Goal: Task Accomplishment & Management: Manage account settings

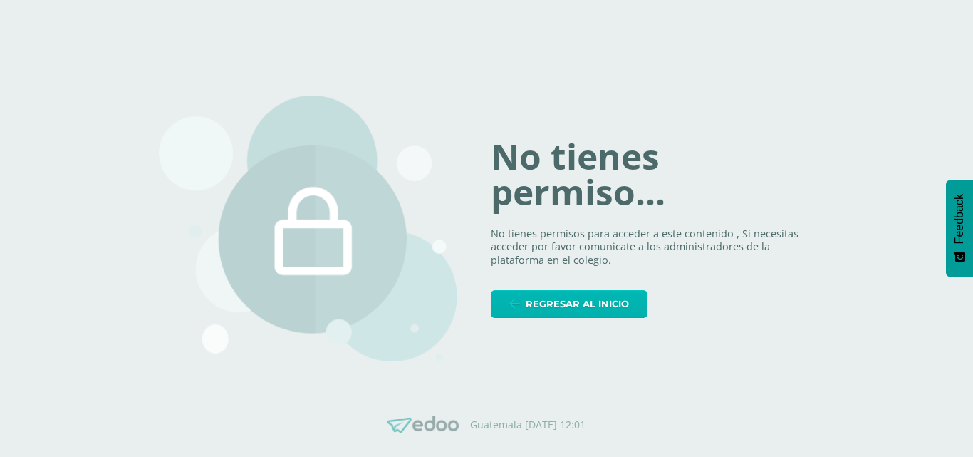
click at [566, 311] on span "Regresar al inicio" at bounding box center [577, 304] width 103 height 26
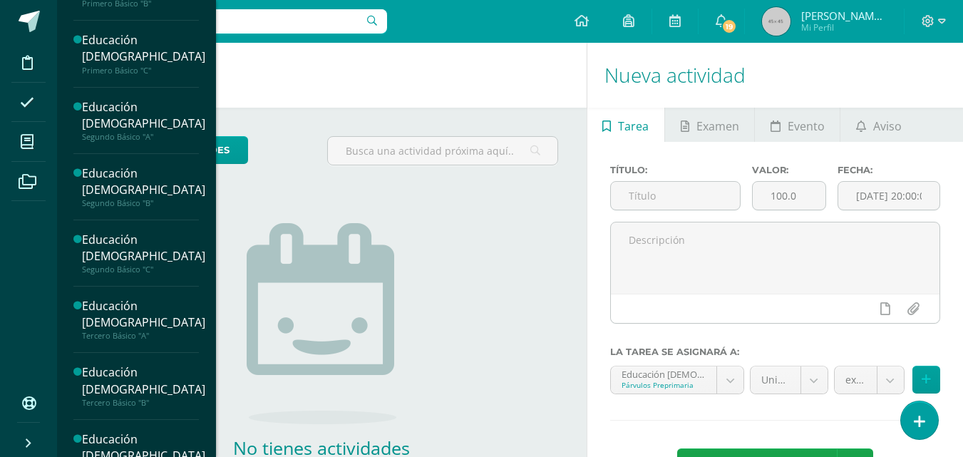
scroll to position [1357, 0]
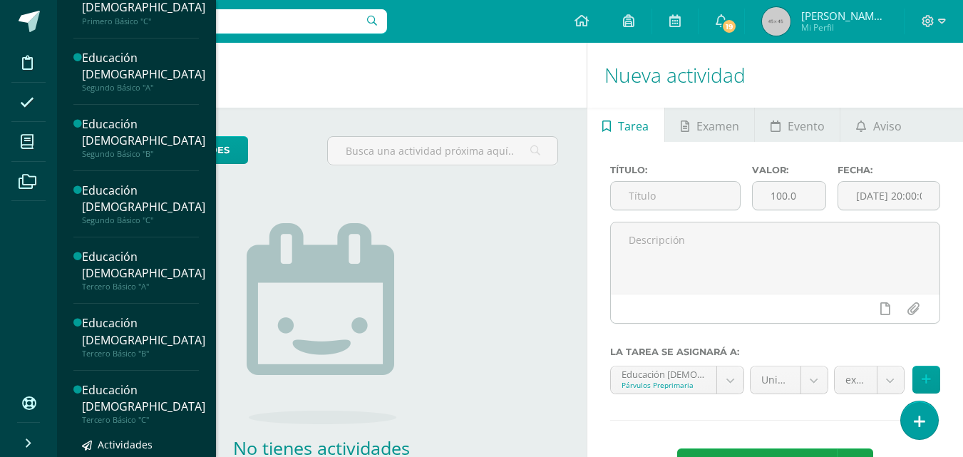
click at [130, 415] on div "Educación [DEMOGRAPHIC_DATA]" at bounding box center [143, 398] width 123 height 33
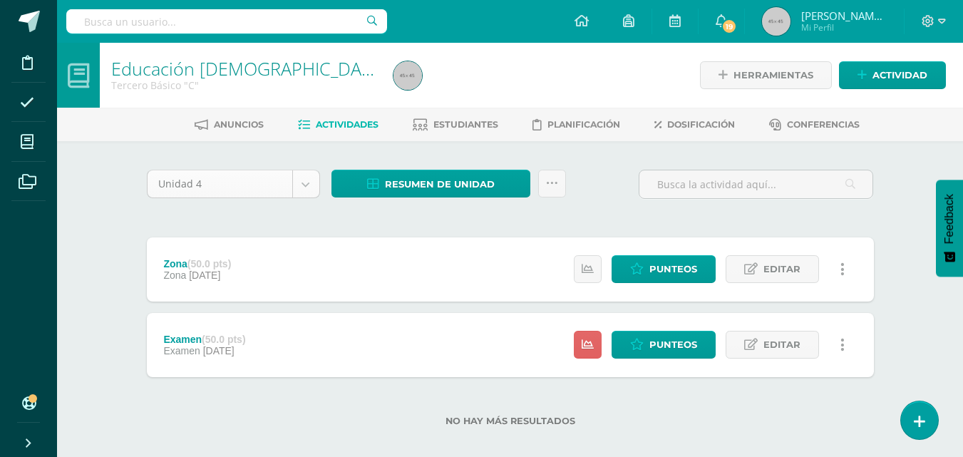
click at [306, 188] on body "Disciplina Asistencia Mis cursos Archivos Soporte Ayuda Reportar un problema Ce…" at bounding box center [481, 236] width 963 height 472
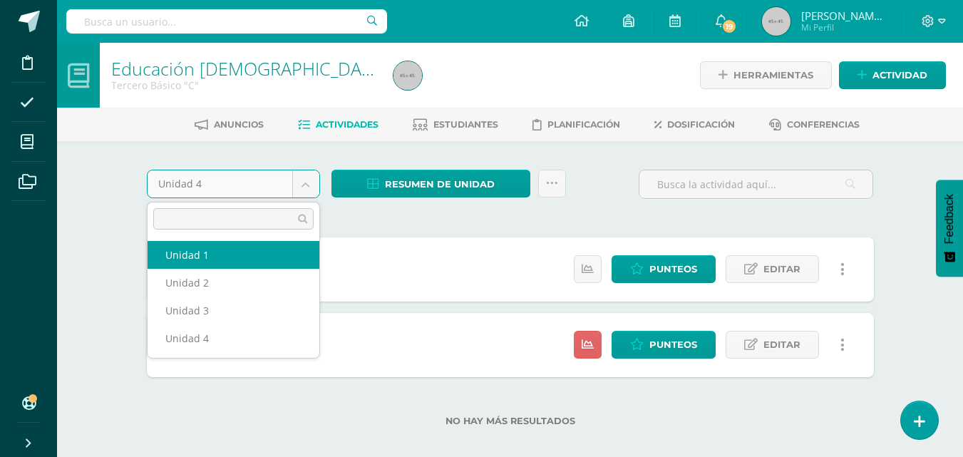
select select "Unidad 1"
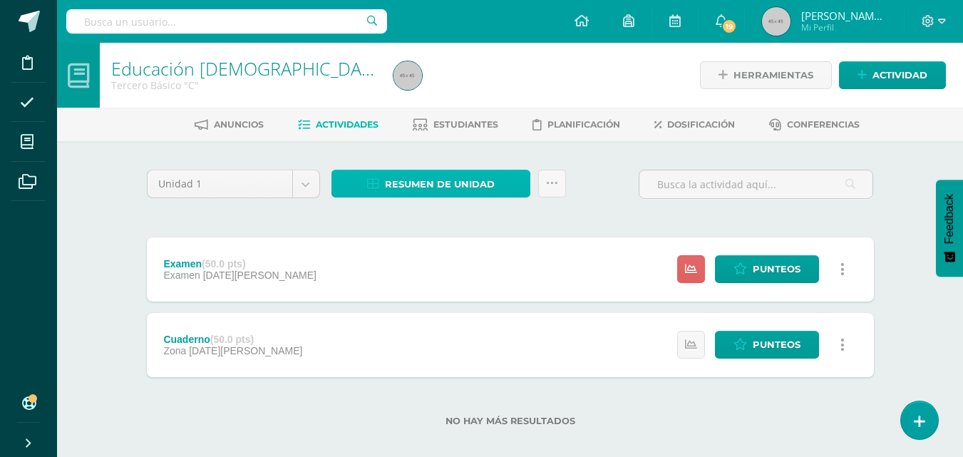
click at [428, 185] on span "Resumen de unidad" at bounding box center [440, 184] width 110 height 26
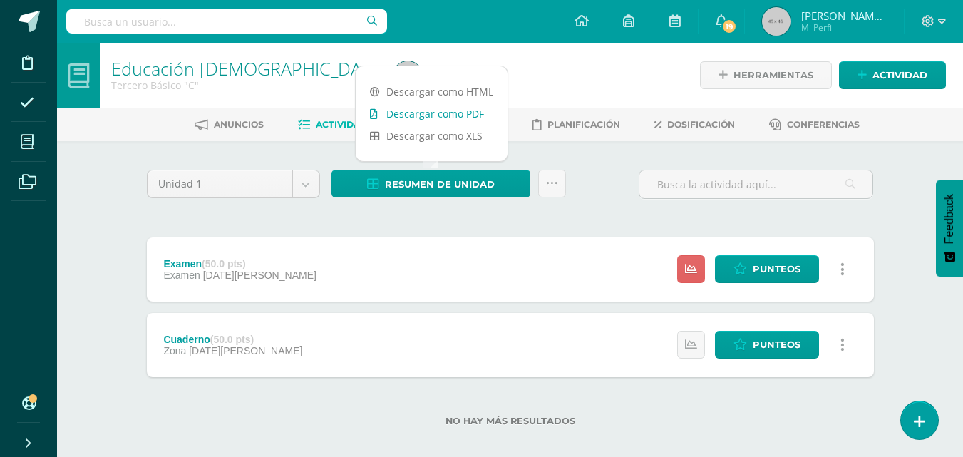
click at [432, 115] on link "Descargar como PDF" at bounding box center [432, 114] width 152 height 22
click at [455, 115] on link "Descargar como PDF" at bounding box center [432, 114] width 152 height 22
click at [336, 214] on div "Unidad 1 Unidad 1 Unidad 2 Unidad 3 Unidad 4 Resumen de unidad Enviar punteos a…" at bounding box center [510, 307] width 738 height 274
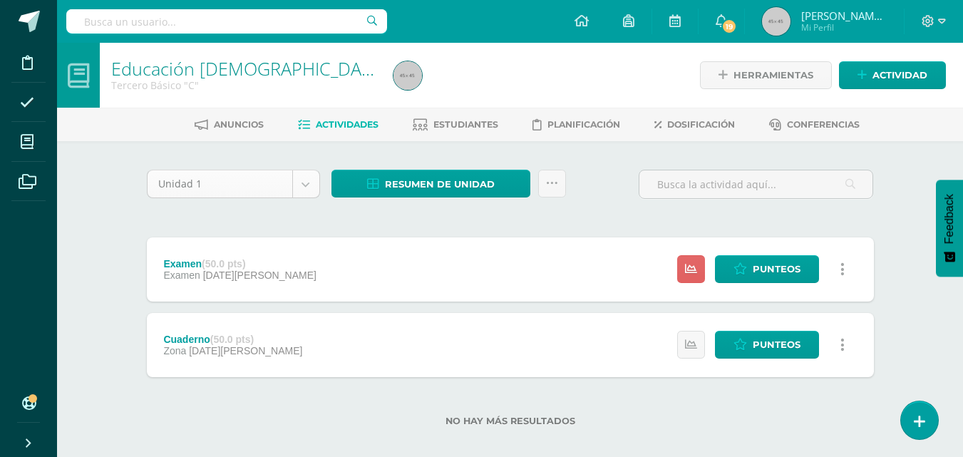
click at [306, 182] on body "Disciplina Asistencia Mis cursos Archivos Soporte Ayuda Reportar un problema Ce…" at bounding box center [481, 236] width 963 height 472
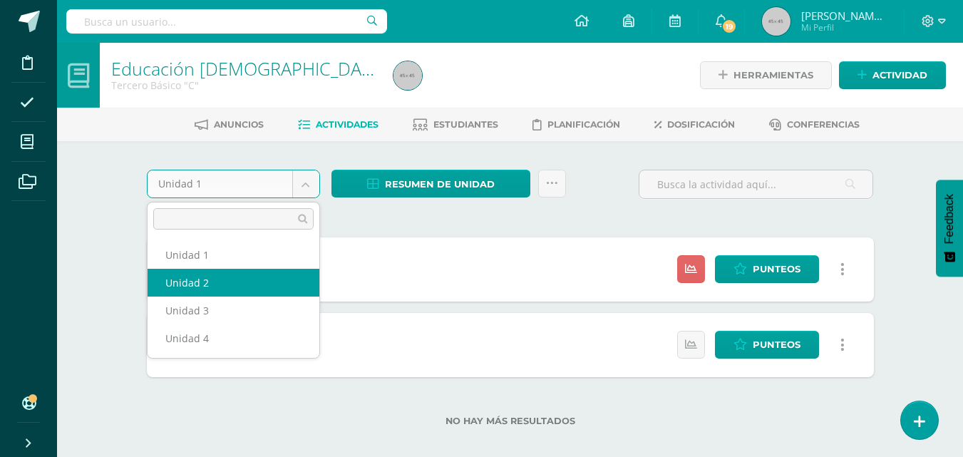
select select "Unidad 2"
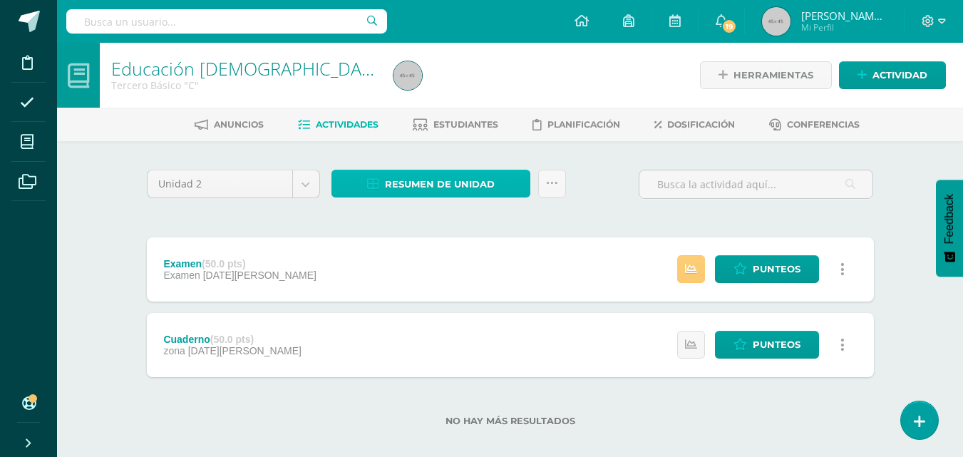
click at [416, 185] on span "Resumen de unidad" at bounding box center [440, 184] width 110 height 26
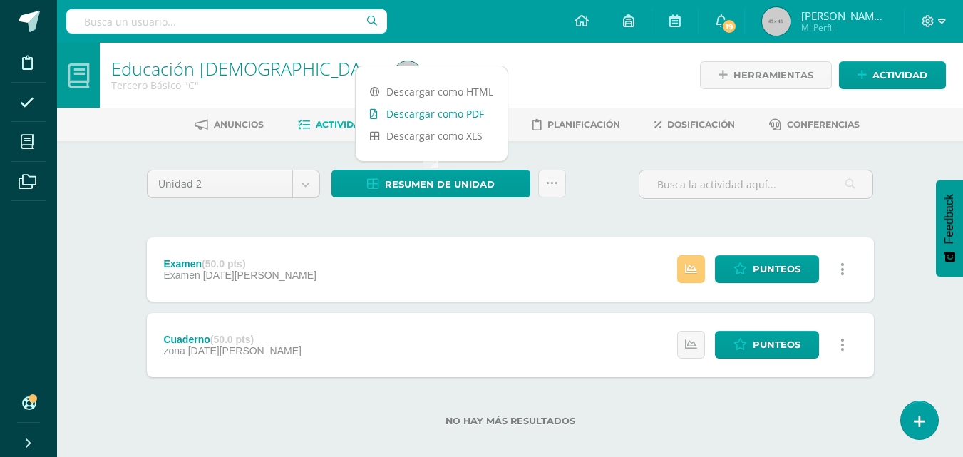
click at [442, 116] on link "Descargar como PDF" at bounding box center [432, 114] width 152 height 22
click at [75, 229] on div "Educación Cristiana Tercero Básico "C" Herramientas Detalle de asistencias Acti…" at bounding box center [510, 257] width 906 height 429
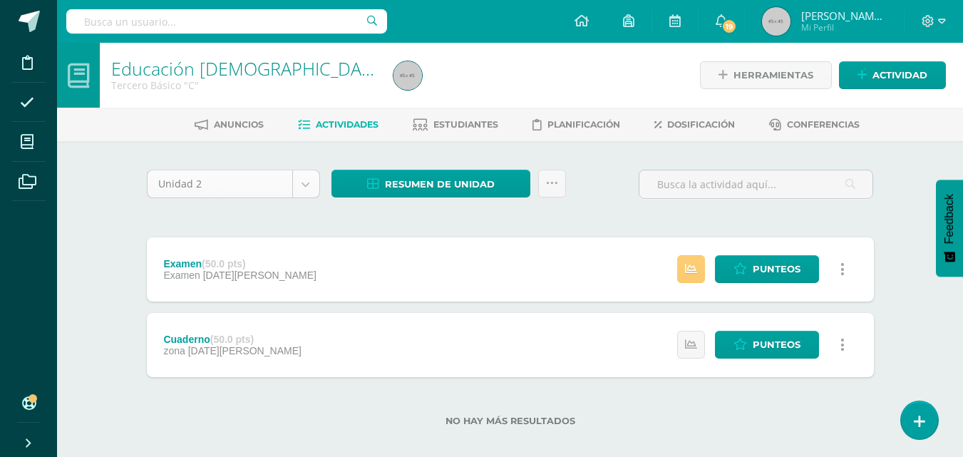
click at [307, 187] on body "Disciplina Asistencia Mis cursos Archivos Soporte Ayuda Reportar un problema Ce…" at bounding box center [481, 236] width 963 height 472
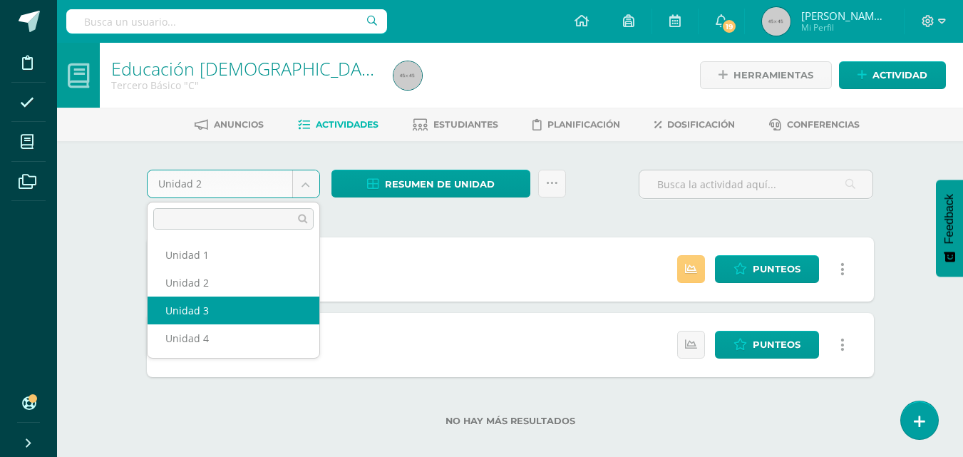
select select "Unidad 3"
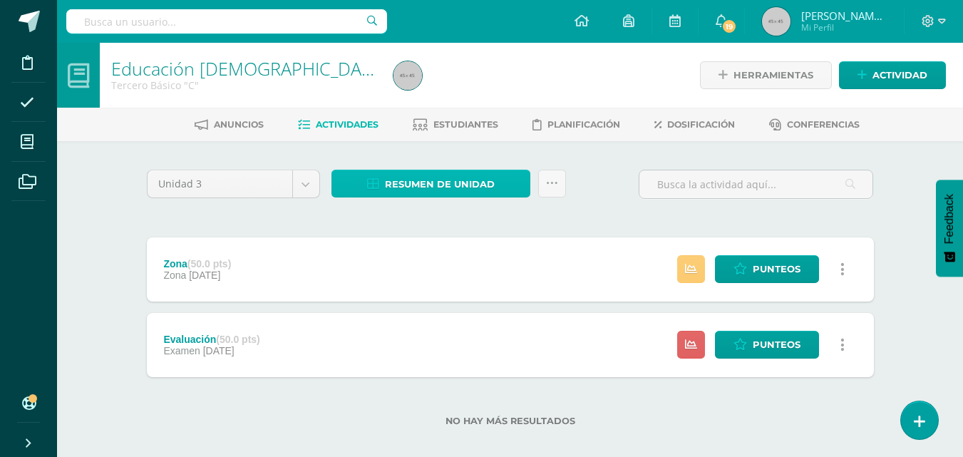
click at [435, 191] on span "Resumen de unidad" at bounding box center [440, 184] width 110 height 26
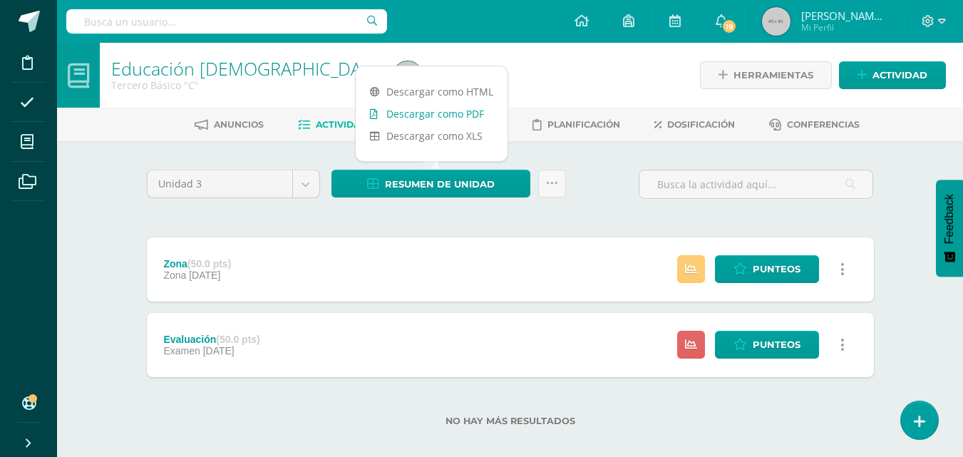
click at [433, 116] on link "Descargar como PDF" at bounding box center [432, 114] width 152 height 22
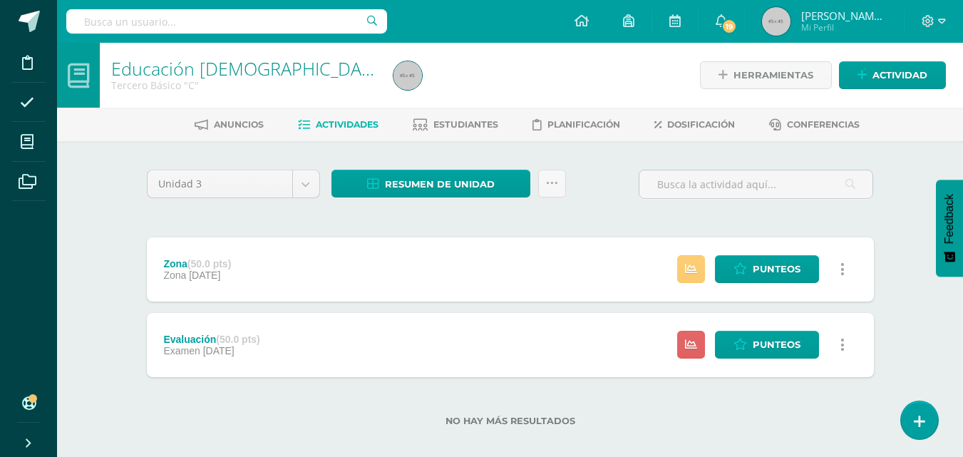
drag, startPoint x: 103, startPoint y: 172, endPoint x: 128, endPoint y: 195, distance: 33.8
click at [128, 195] on div "Educación Cristiana Tercero Básico "C" Herramientas Detalle de asistencias Acti…" at bounding box center [510, 257] width 906 height 429
click at [306, 187] on body "Disciplina Asistencia Mis cursos Archivos Soporte Ayuda Reportar un problema Ce…" at bounding box center [481, 236] width 963 height 472
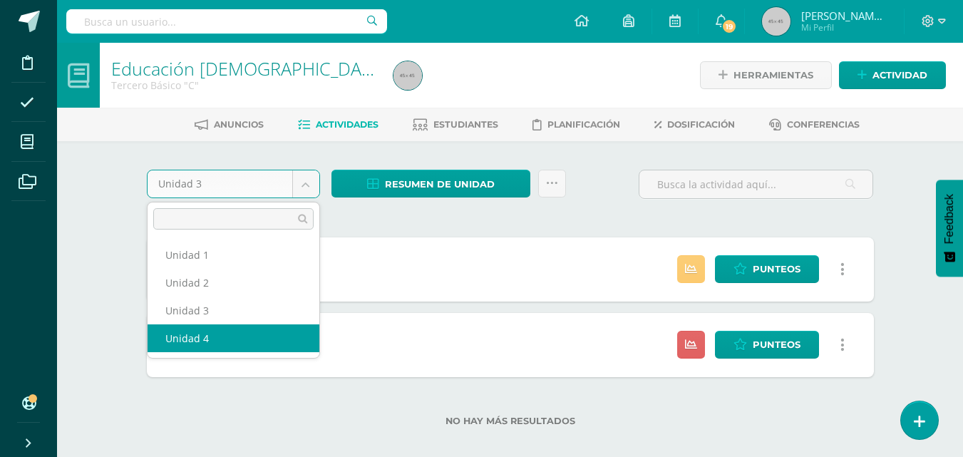
select select "Unidad 4"
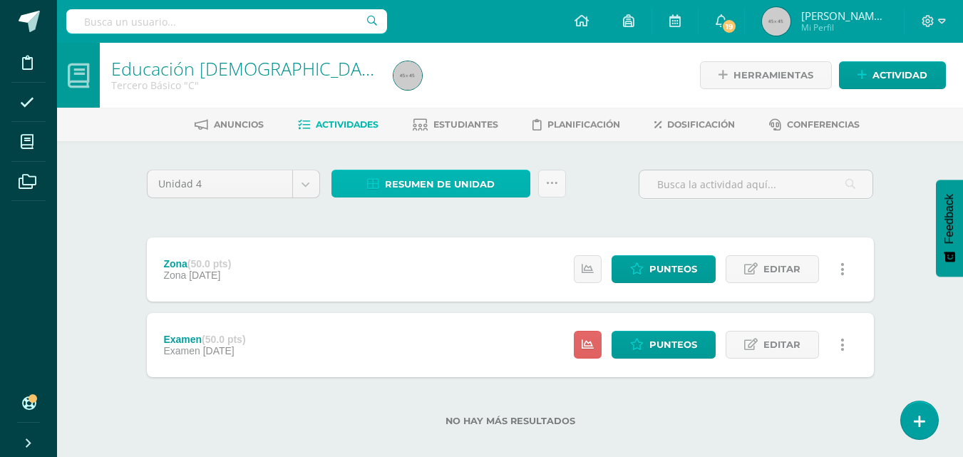
click at [420, 186] on span "Resumen de unidad" at bounding box center [440, 184] width 110 height 26
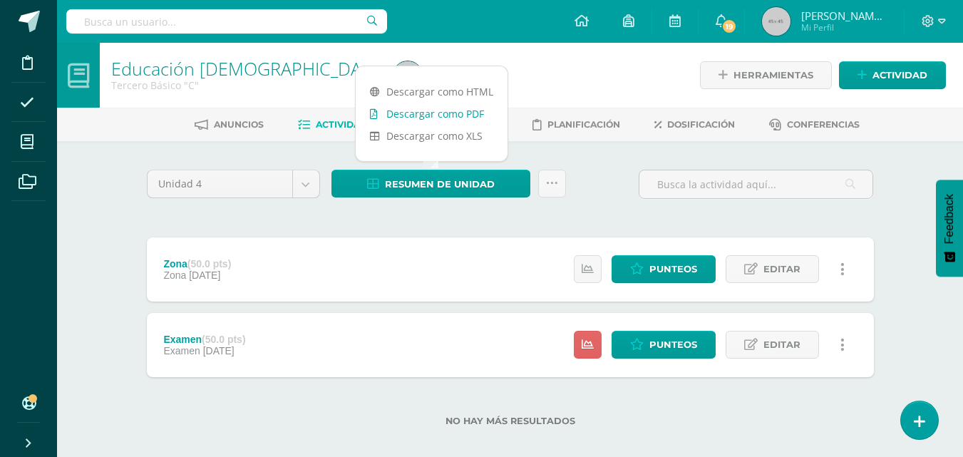
click at [435, 118] on link "Descargar como PDF" at bounding box center [432, 114] width 152 height 22
click at [48, 265] on ul "Disciplina Asistencia Mis cursos Archivos" at bounding box center [28, 214] width 57 height 343
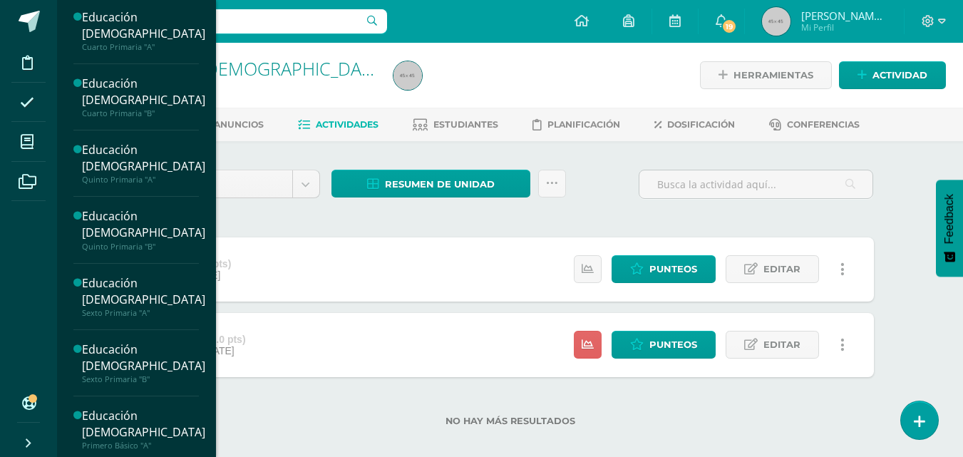
scroll to position [1199, 0]
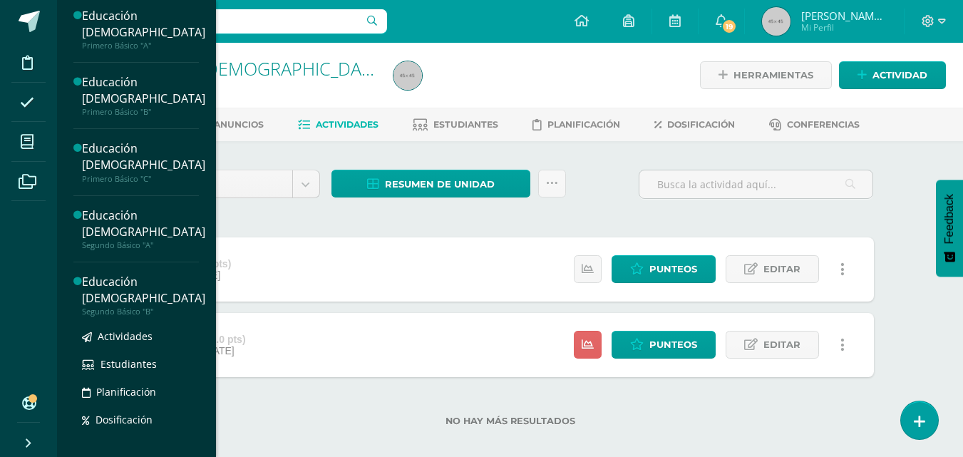
click at [143, 306] on div "Educación [DEMOGRAPHIC_DATA]" at bounding box center [143, 290] width 123 height 33
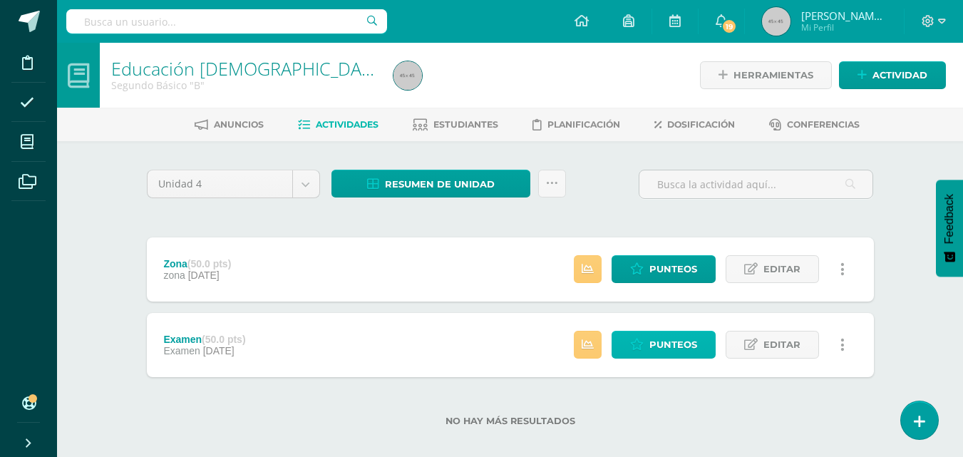
click at [668, 350] on span "Punteos" at bounding box center [673, 344] width 48 height 26
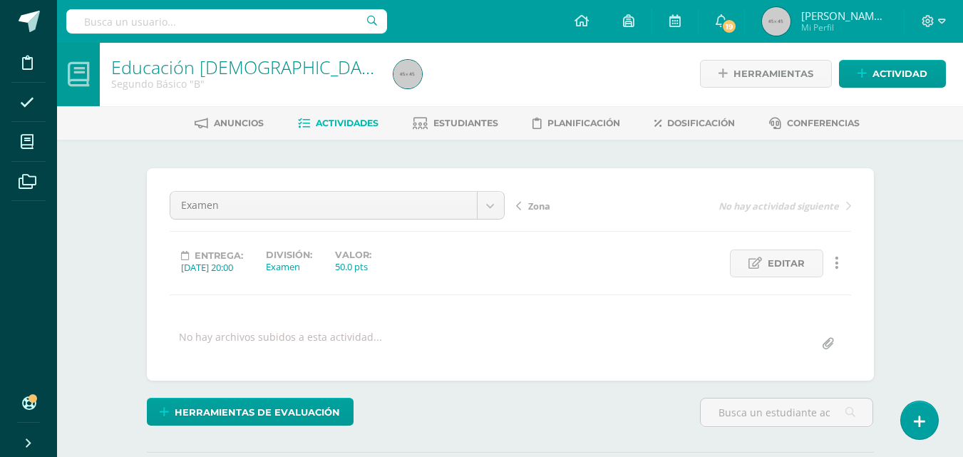
scroll to position [2, 0]
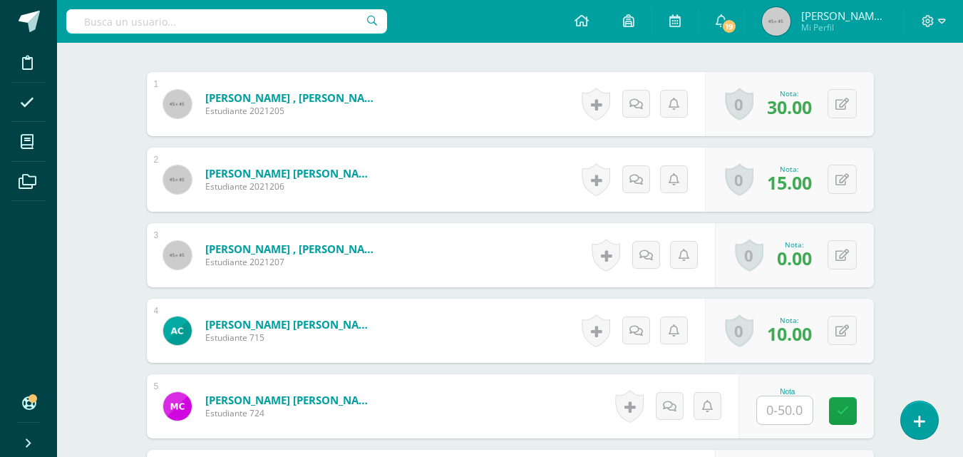
scroll to position [544, 0]
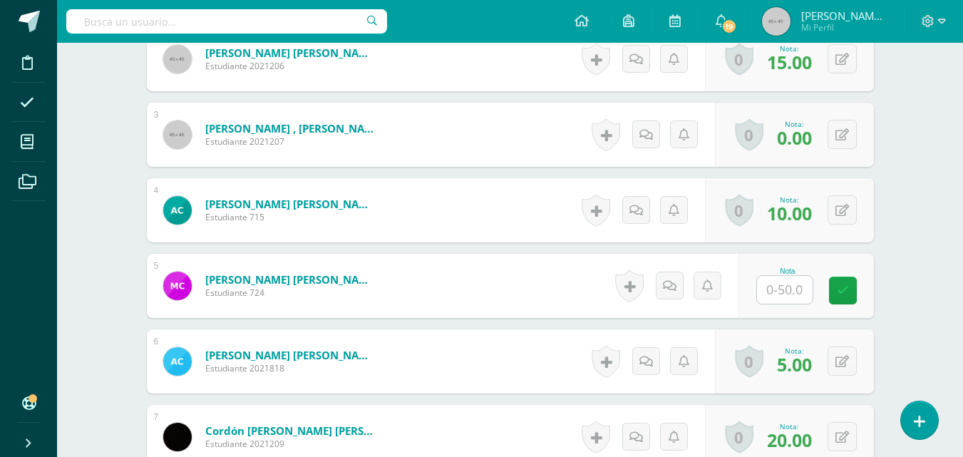
click at [783, 287] on input "text" at bounding box center [785, 290] width 56 height 28
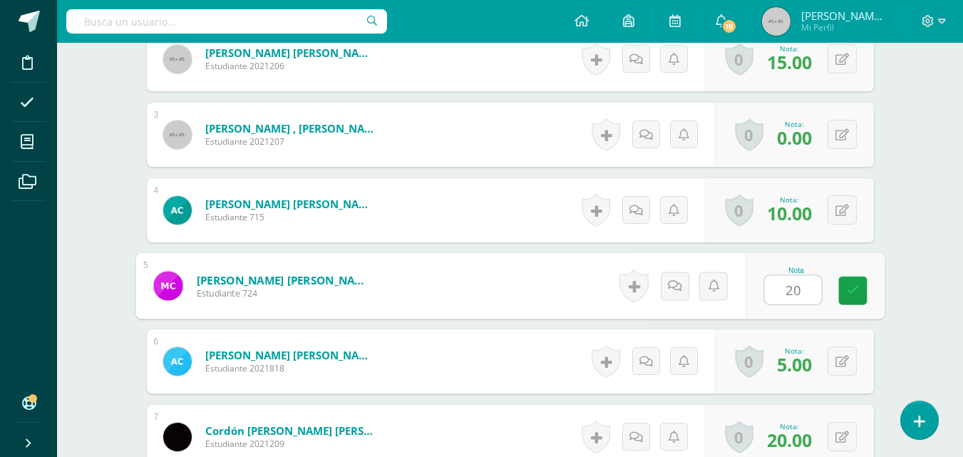
type input "20"
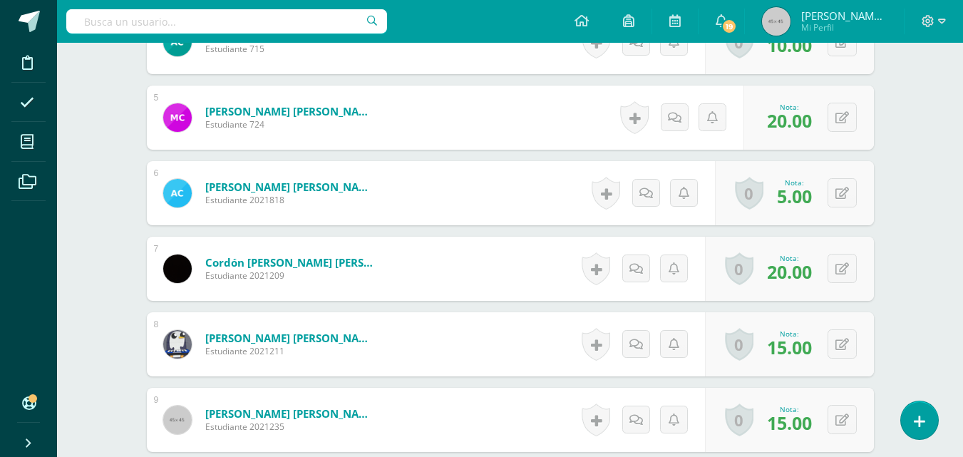
scroll to position [715, 0]
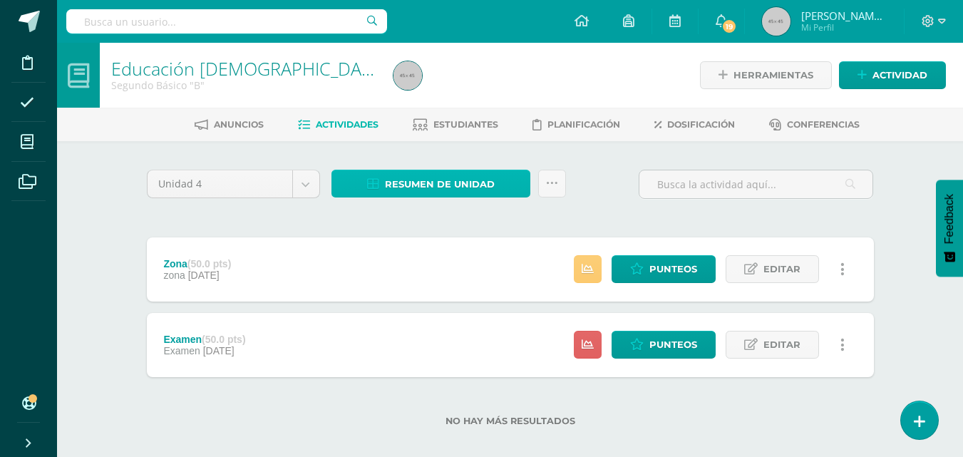
click at [435, 178] on span "Resumen de unidad" at bounding box center [440, 184] width 110 height 26
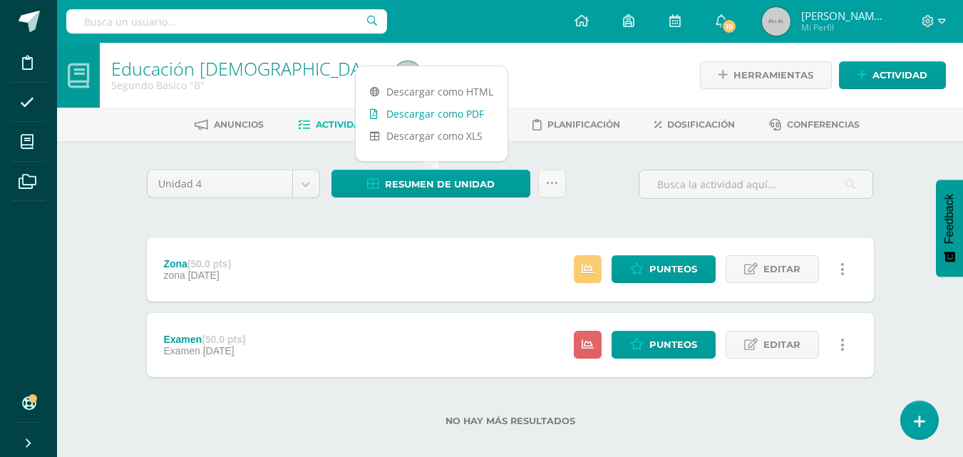
click at [448, 119] on link "Descargar como PDF" at bounding box center [432, 114] width 152 height 22
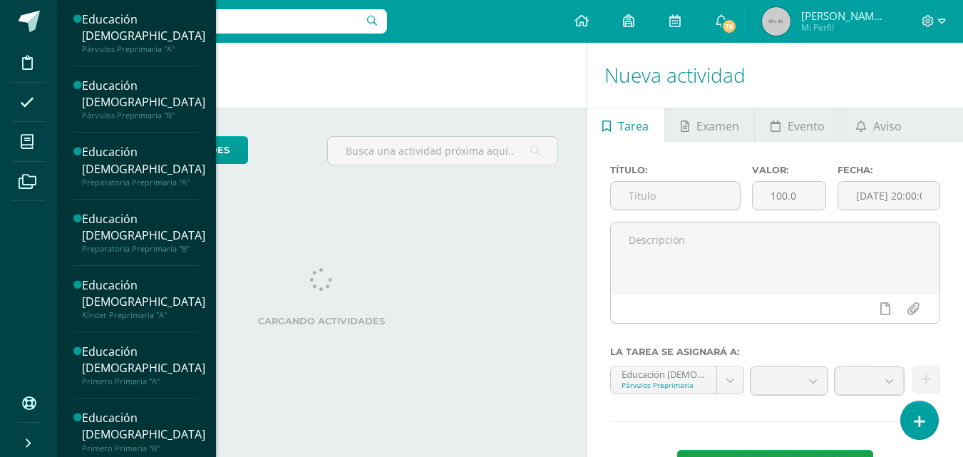
scroll to position [400, 0]
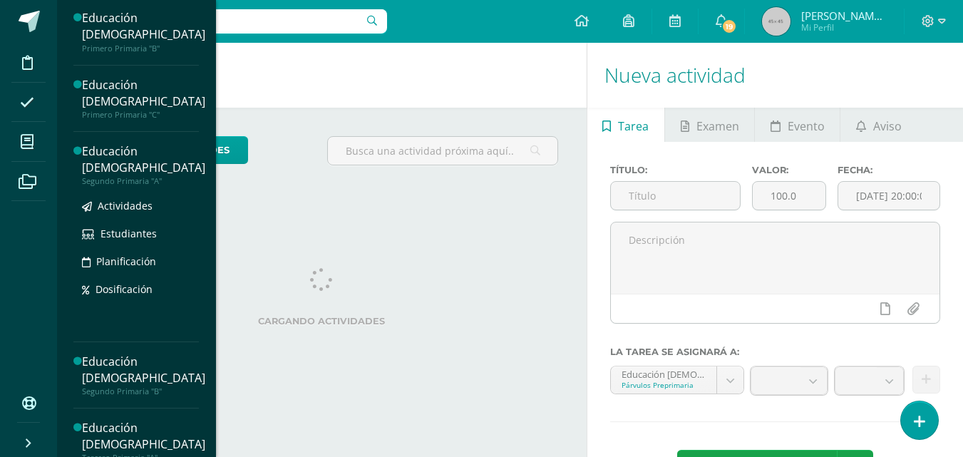
click at [115, 176] on div "Educación [DEMOGRAPHIC_DATA]" at bounding box center [143, 159] width 123 height 33
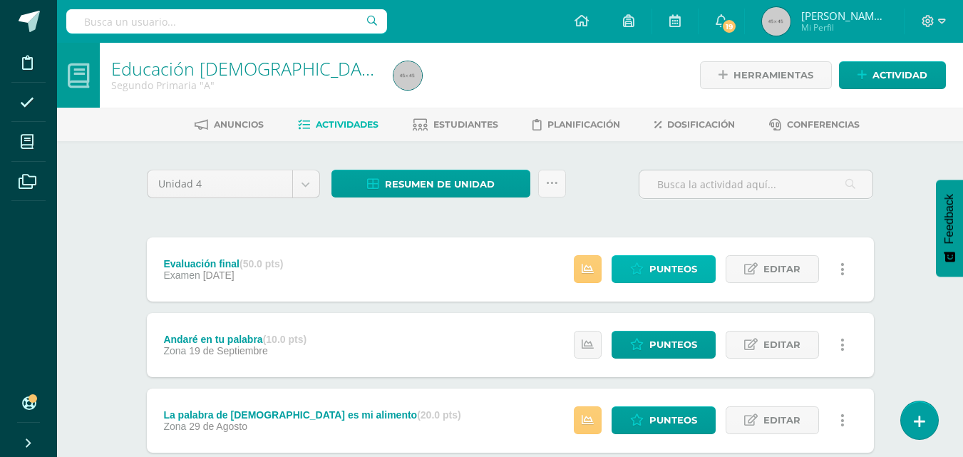
click at [660, 271] on span "Punteos" at bounding box center [673, 269] width 48 height 26
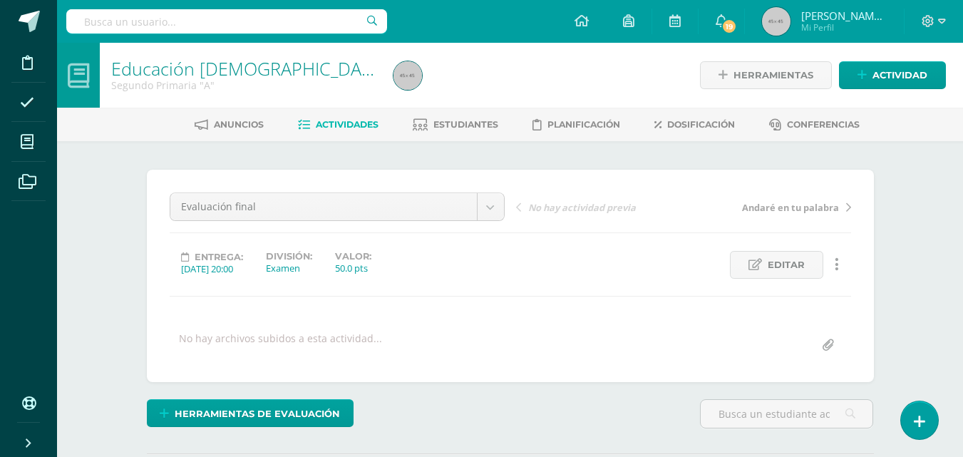
click at [922, 292] on div "Educación [DEMOGRAPHIC_DATA] Segundo Primaria "A" Herramientas Detalle de asist…" at bounding box center [510, 304] width 906 height 522
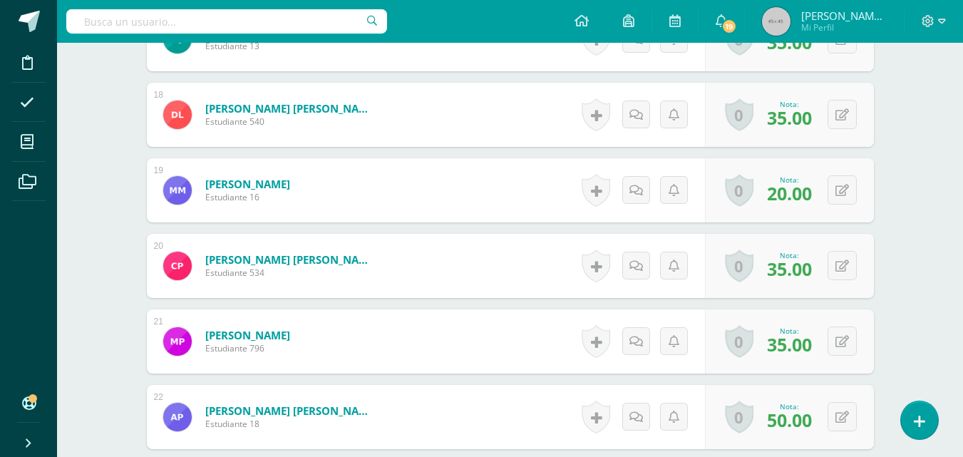
scroll to position [1697, 0]
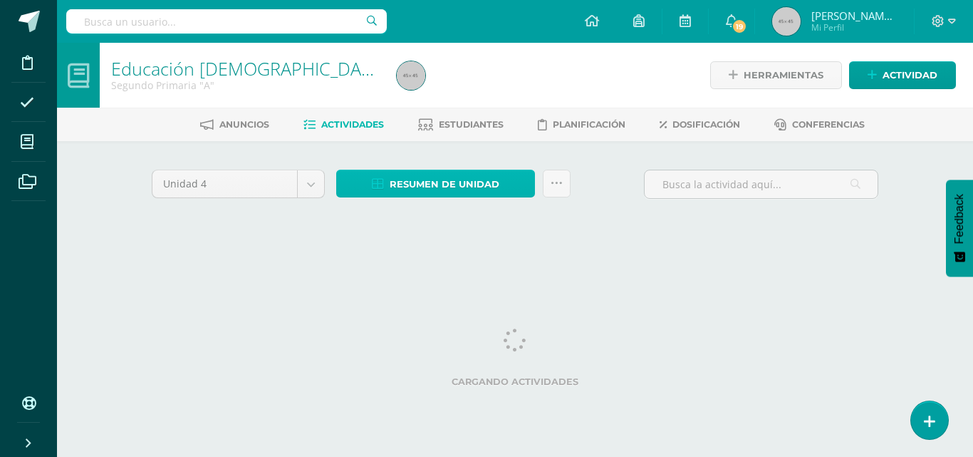
click at [429, 186] on span "Resumen de unidad" at bounding box center [445, 184] width 110 height 26
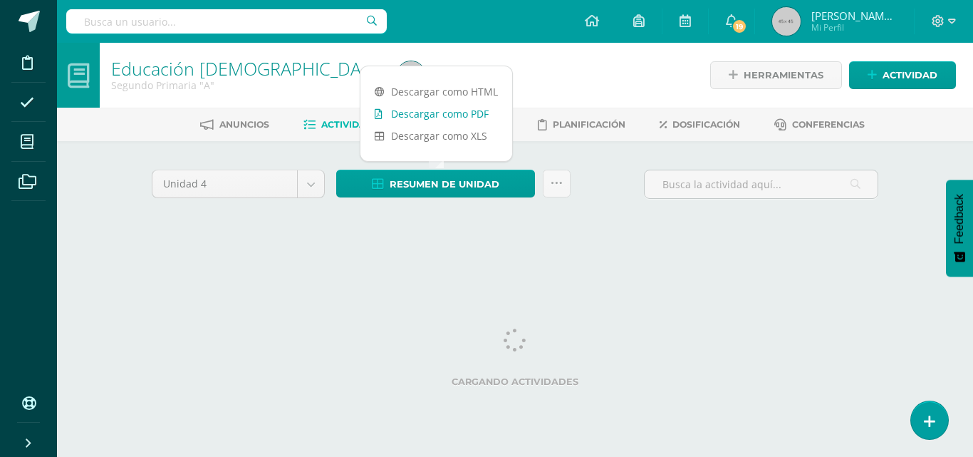
click at [440, 115] on link "Descargar como PDF" at bounding box center [437, 114] width 152 height 22
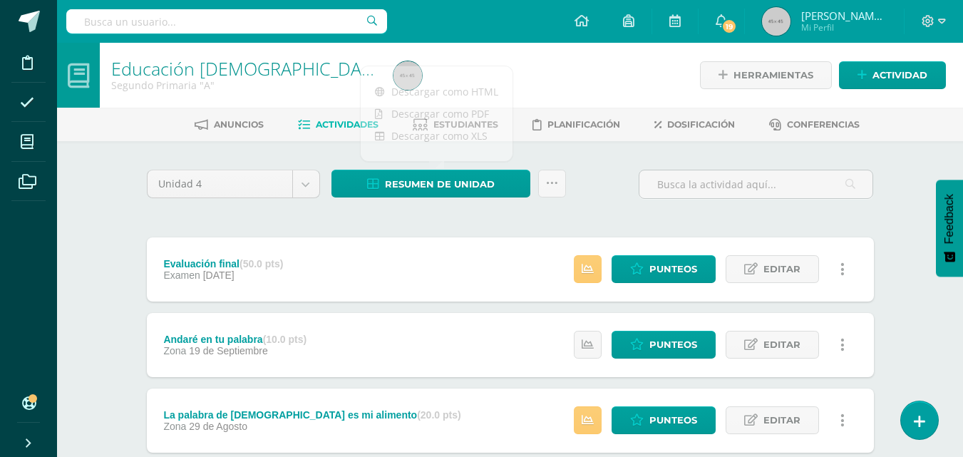
click at [128, 206] on div "Unidad 4 Unidad 1 Unidad 2 Unidad 3 Unidad 4 Resumen de unidad Subir actividade…" at bounding box center [510, 382] width 784 height 482
